Goal: Find specific page/section: Find specific page/section

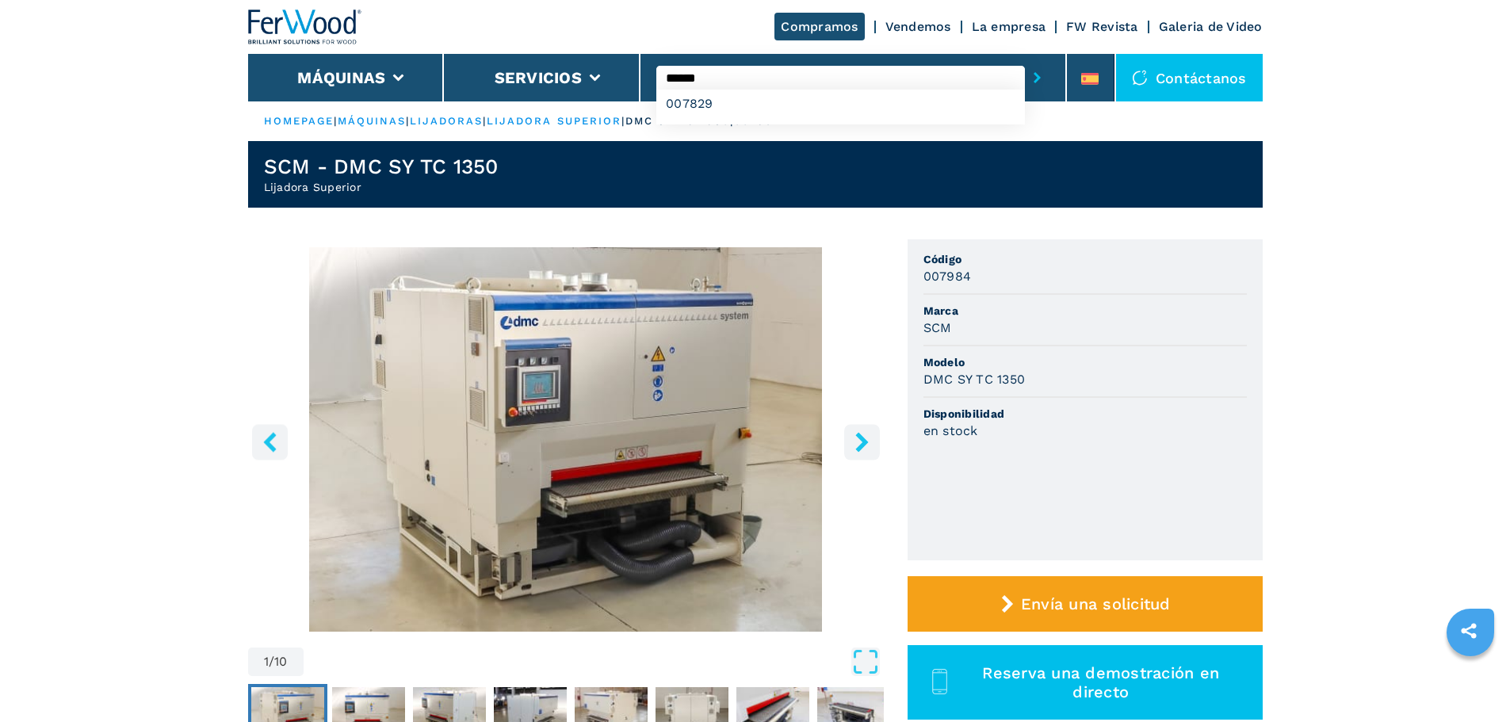
type input "******"
click at [1025, 59] on button "submit-button" at bounding box center [1037, 77] width 25 height 36
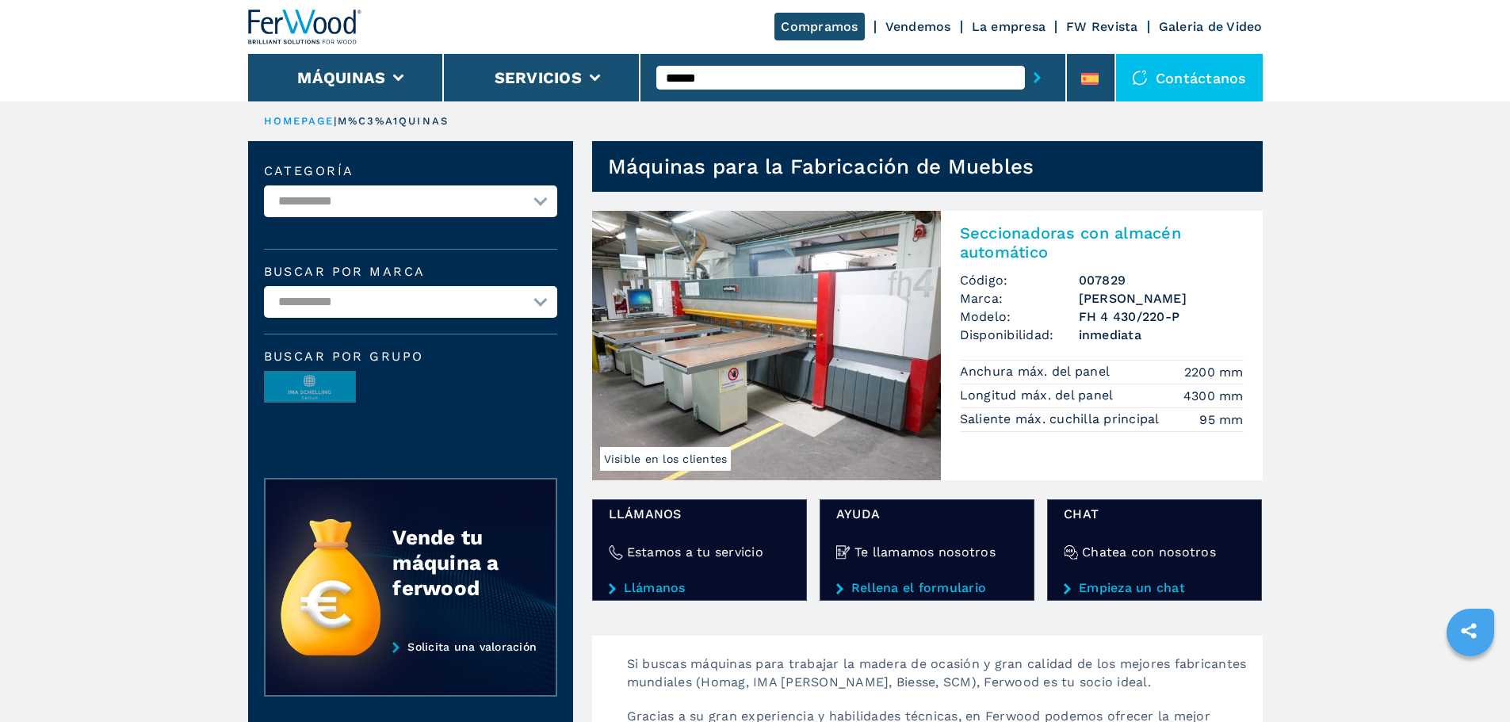
click at [838, 334] on img at bounding box center [766, 345] width 349 height 269
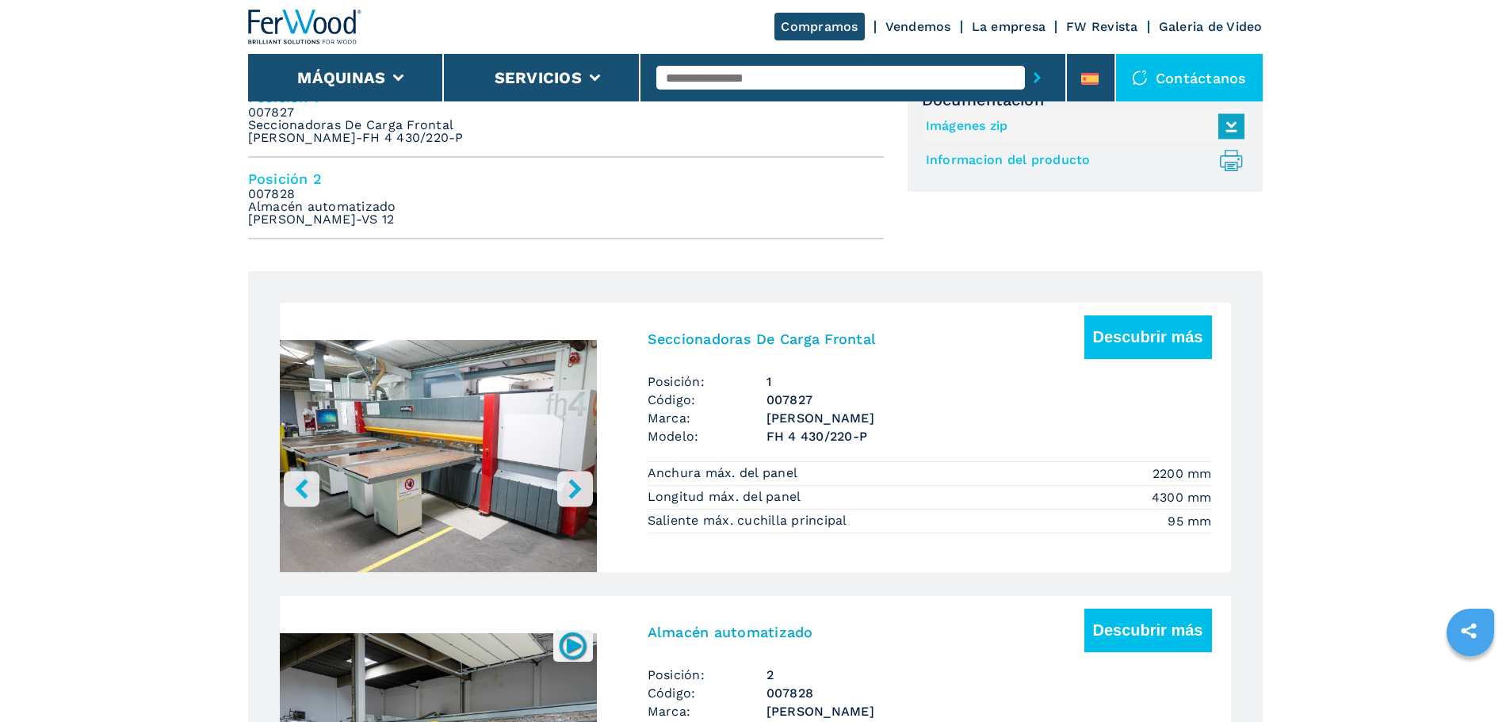
scroll to position [792, 0]
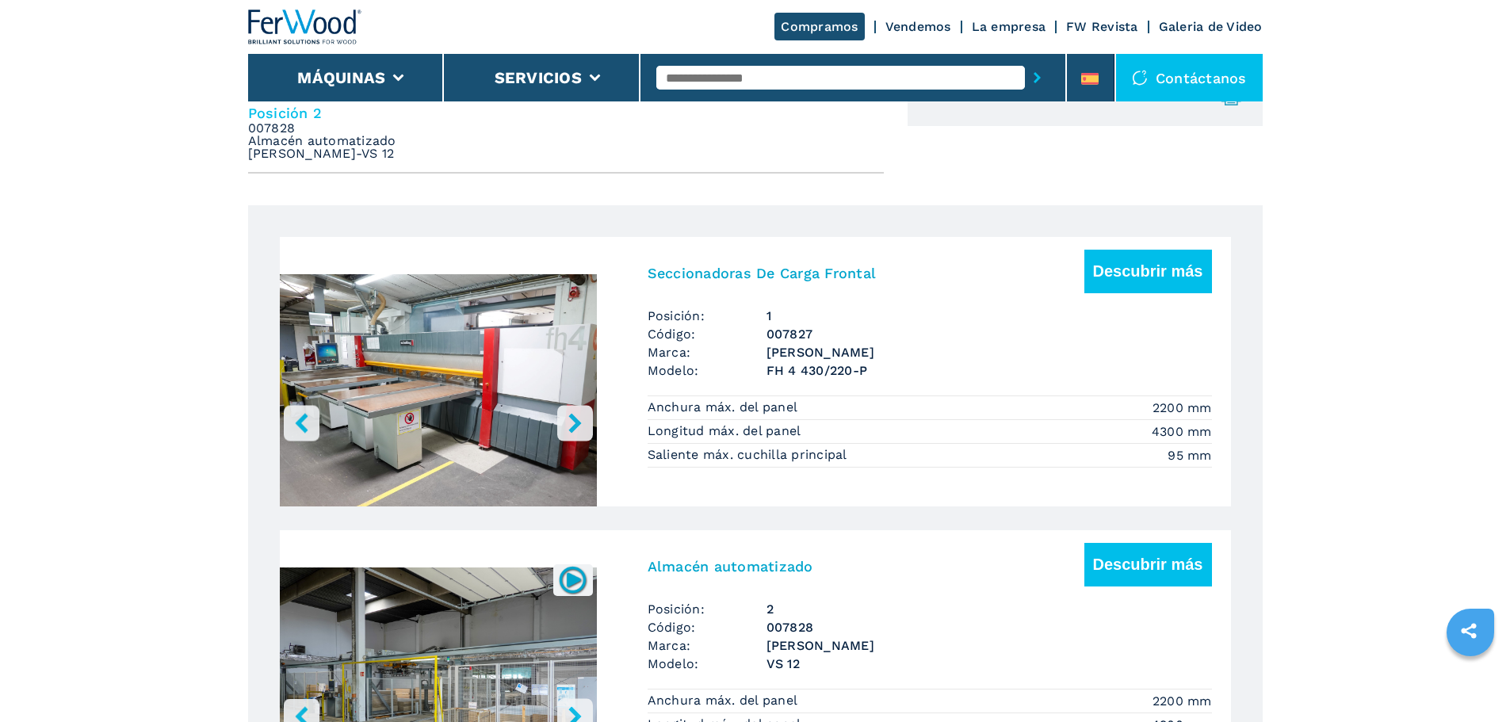
click at [584, 421] on icon "right-button" at bounding box center [575, 423] width 20 height 20
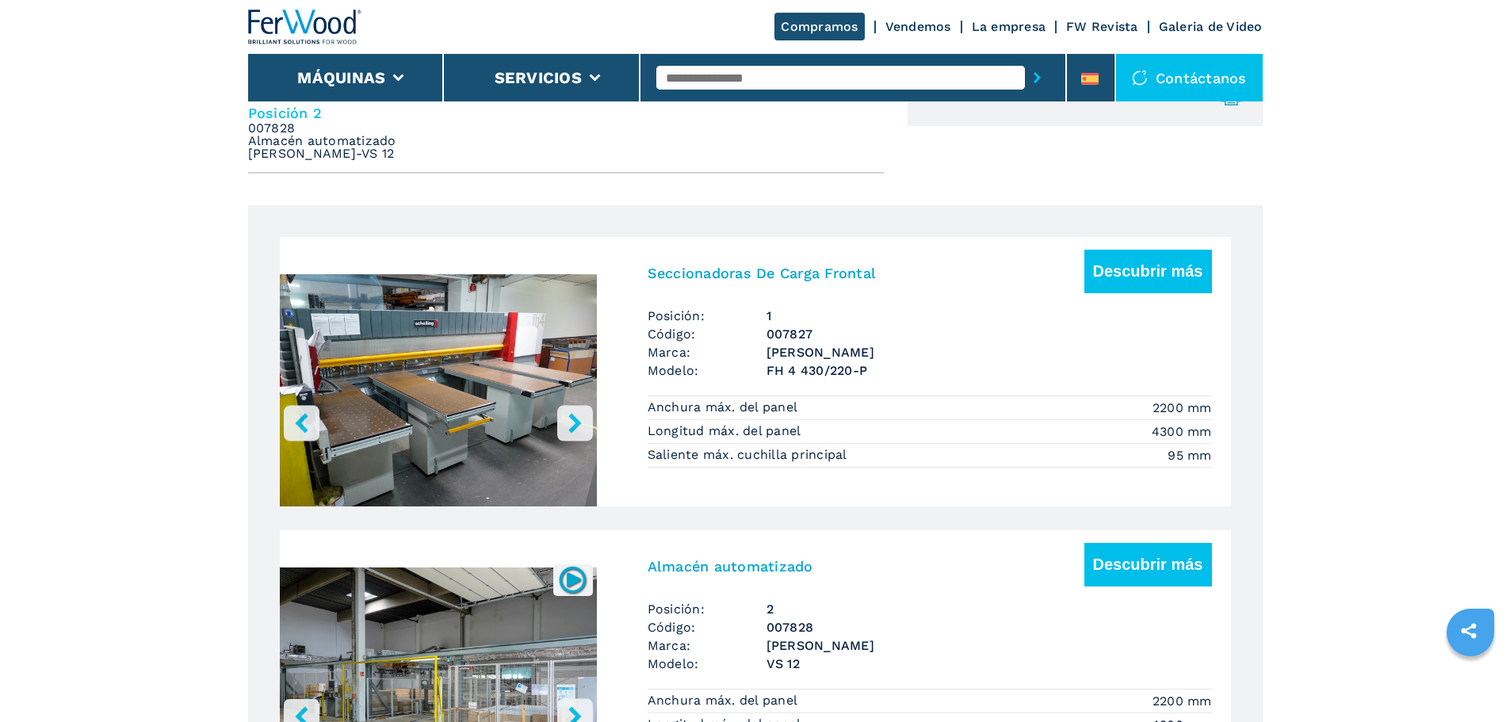
click at [578, 421] on icon "right-button" at bounding box center [574, 423] width 13 height 20
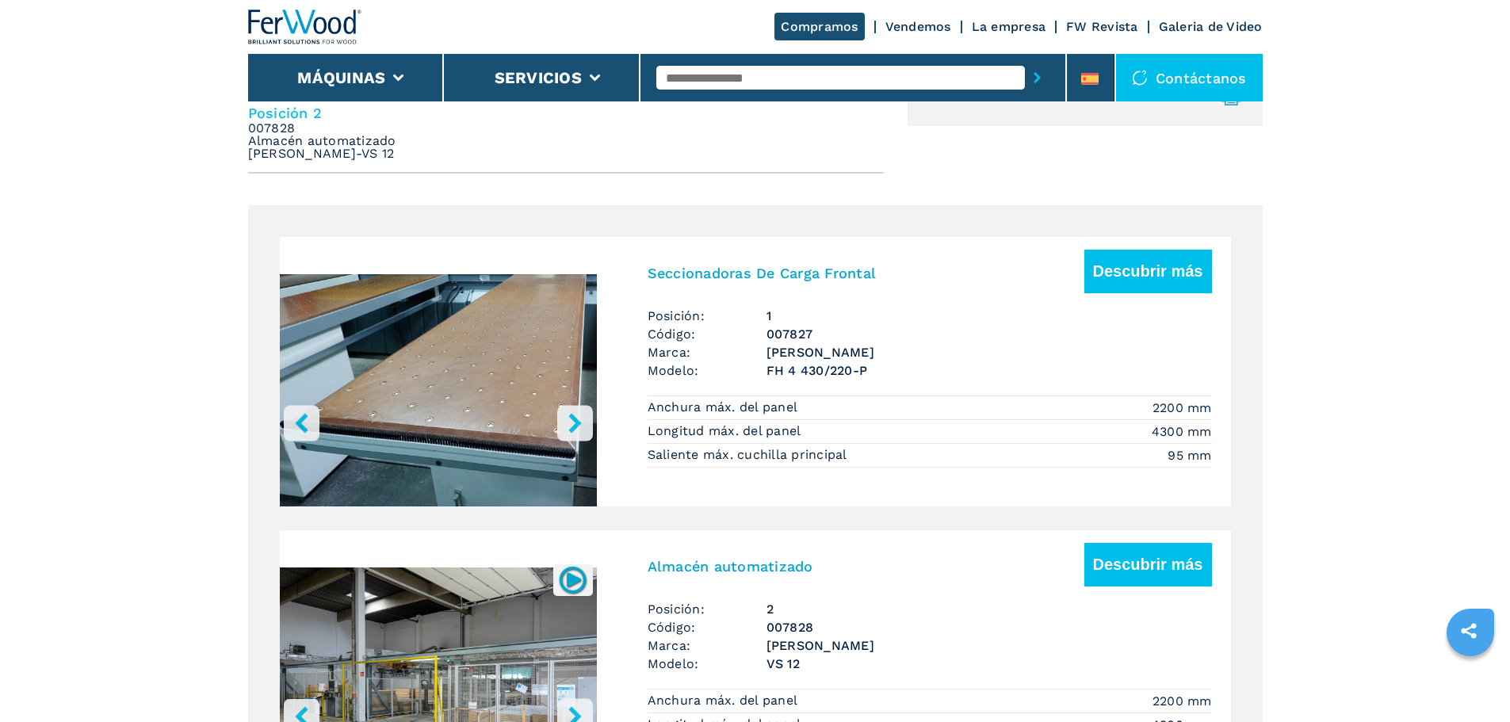
click at [578, 421] on icon "right-button" at bounding box center [574, 423] width 13 height 20
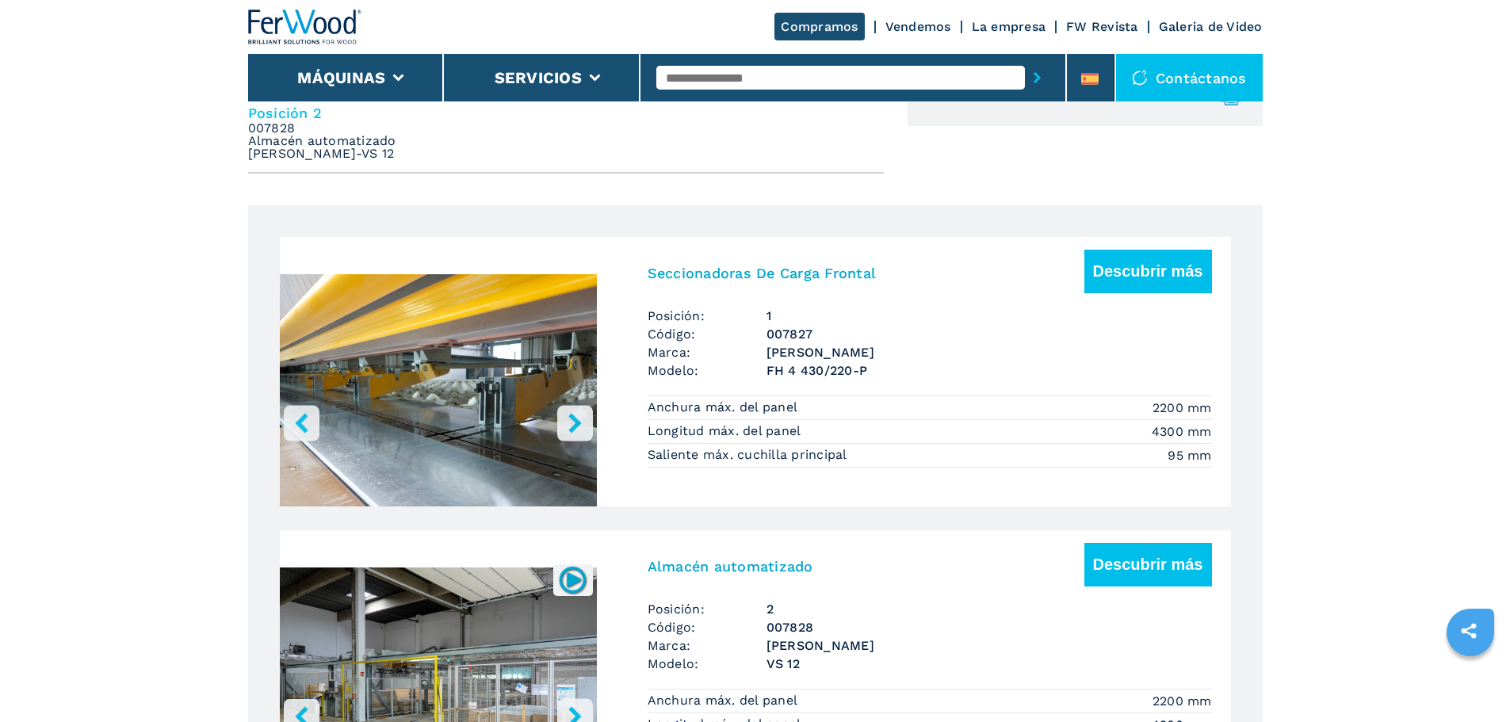
click at [578, 421] on icon "right-button" at bounding box center [574, 423] width 13 height 20
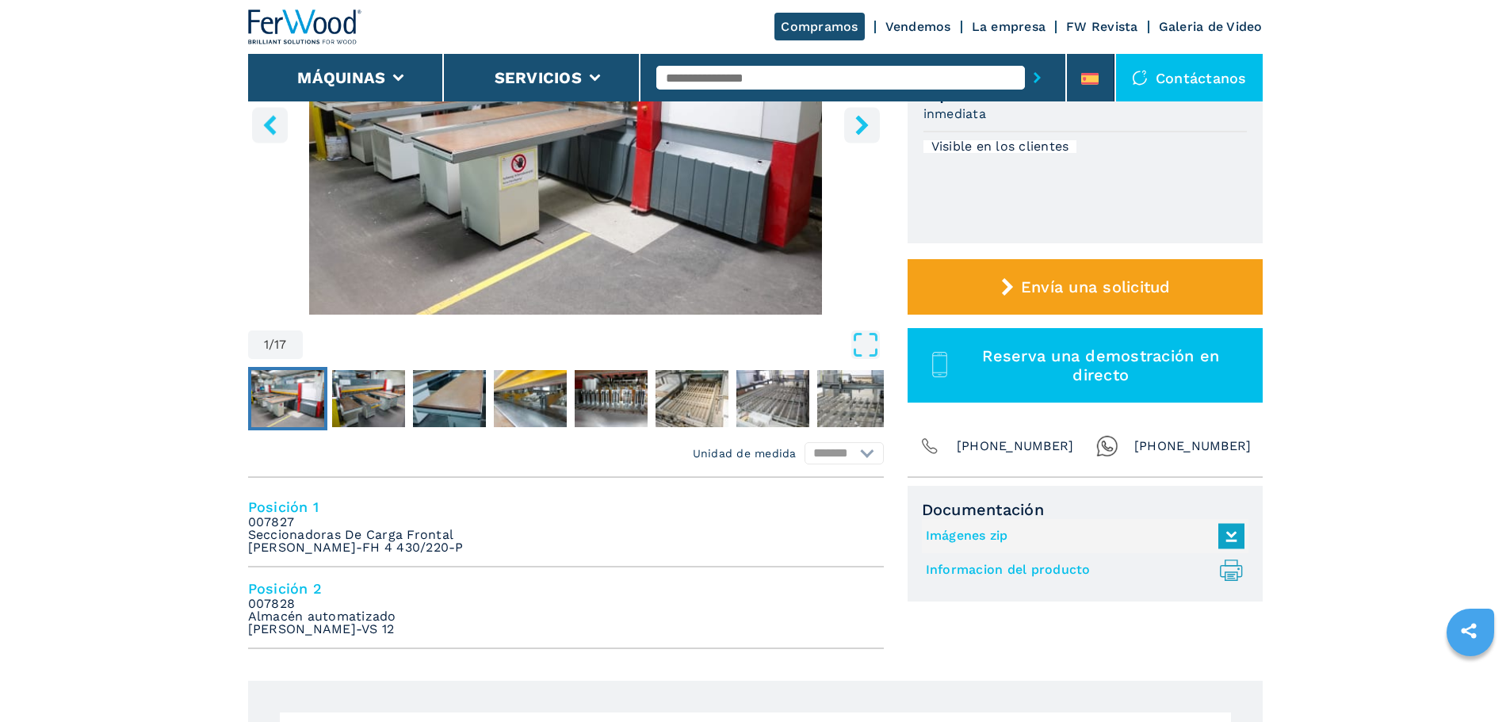
scroll to position [0, 0]
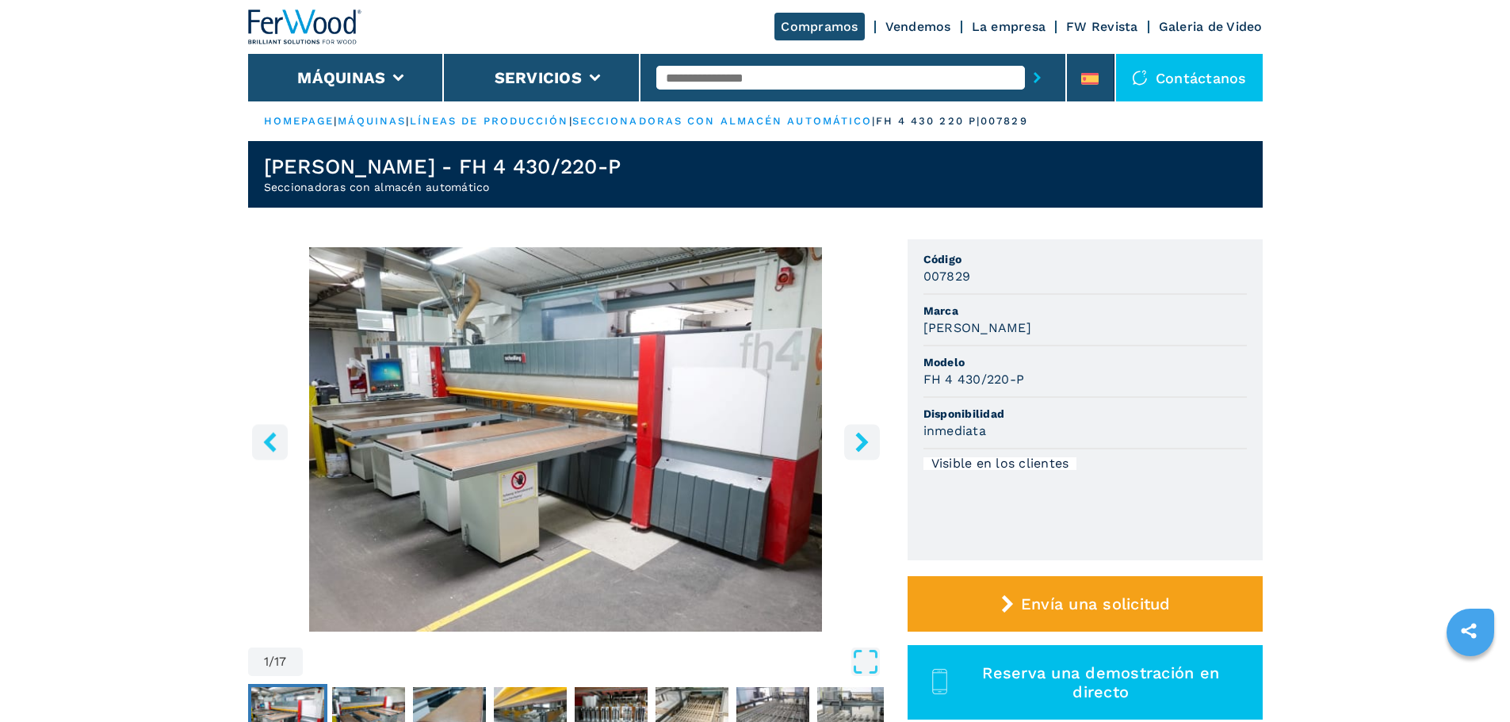
click at [927, 18] on div "Compramos Vendemos La empresa FW Revista Galeria de Video" at bounding box center [755, 27] width 1014 height 54
click at [922, 27] on link "Vendemos" at bounding box center [918, 26] width 66 height 15
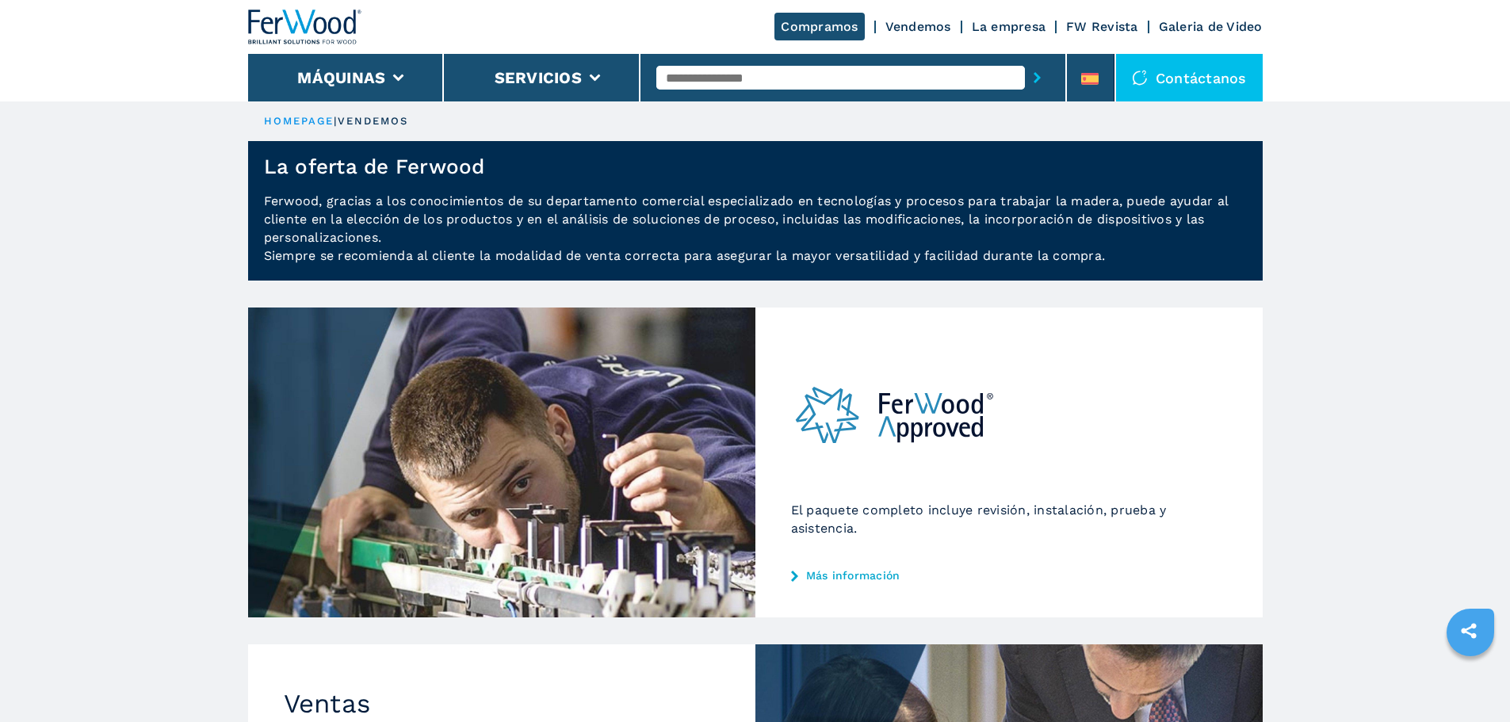
click at [563, 75] on button "Servicios" at bounding box center [537, 77] width 87 height 19
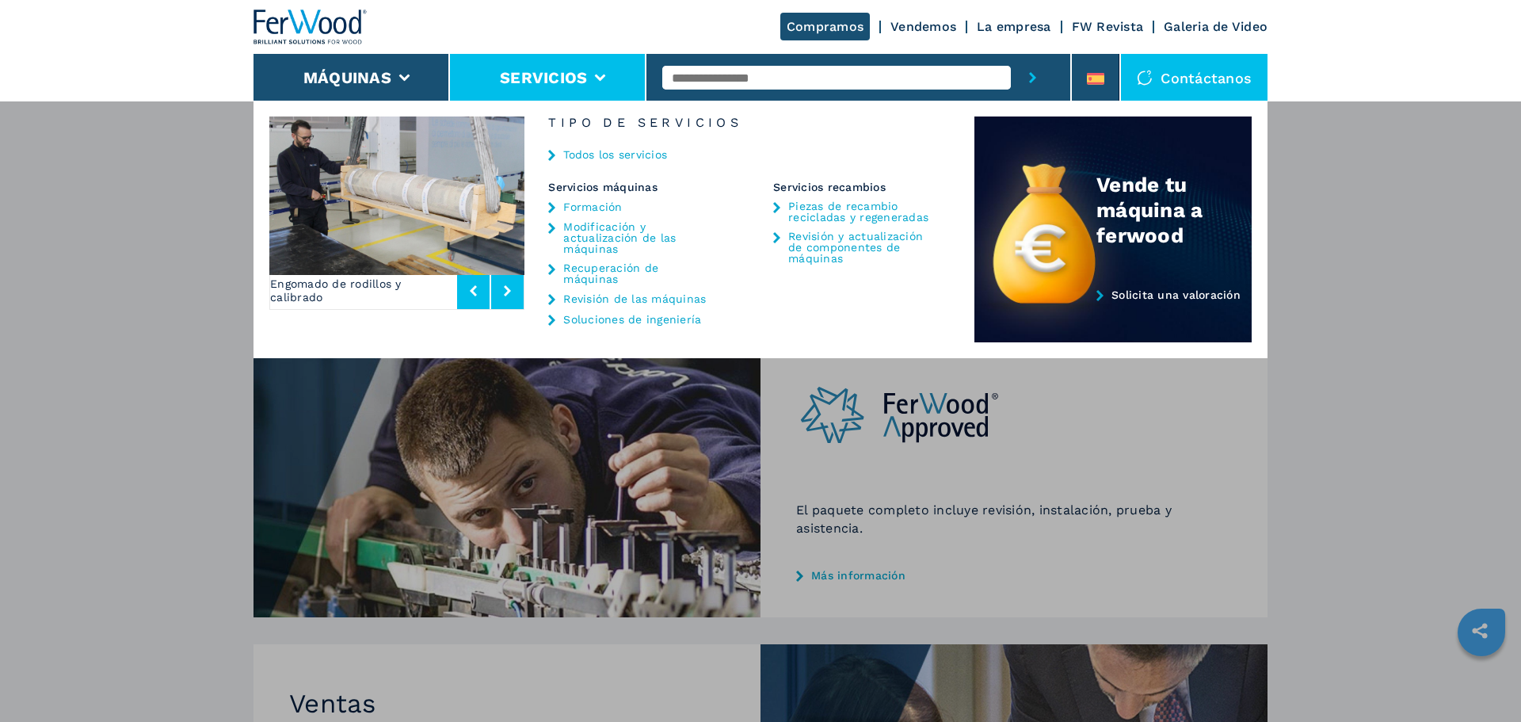
click at [814, 213] on link "Piezas de recambio recicladas y regeneradas" at bounding box center [862, 211] width 148 height 22
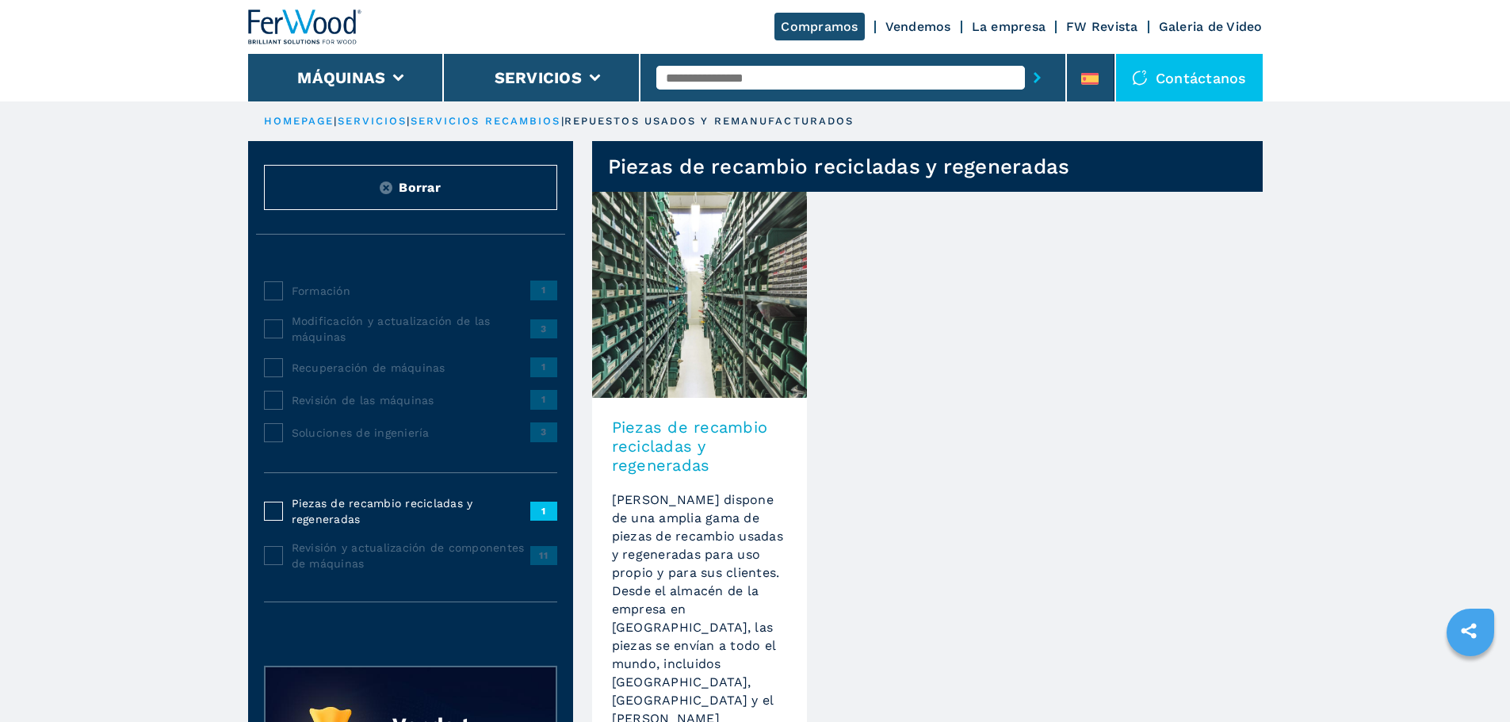
click at [654, 450] on h3 "Piezas de recambio recicladas y regeneradas" at bounding box center [699, 446] width 175 height 57
